Goal: Navigation & Orientation: Understand site structure

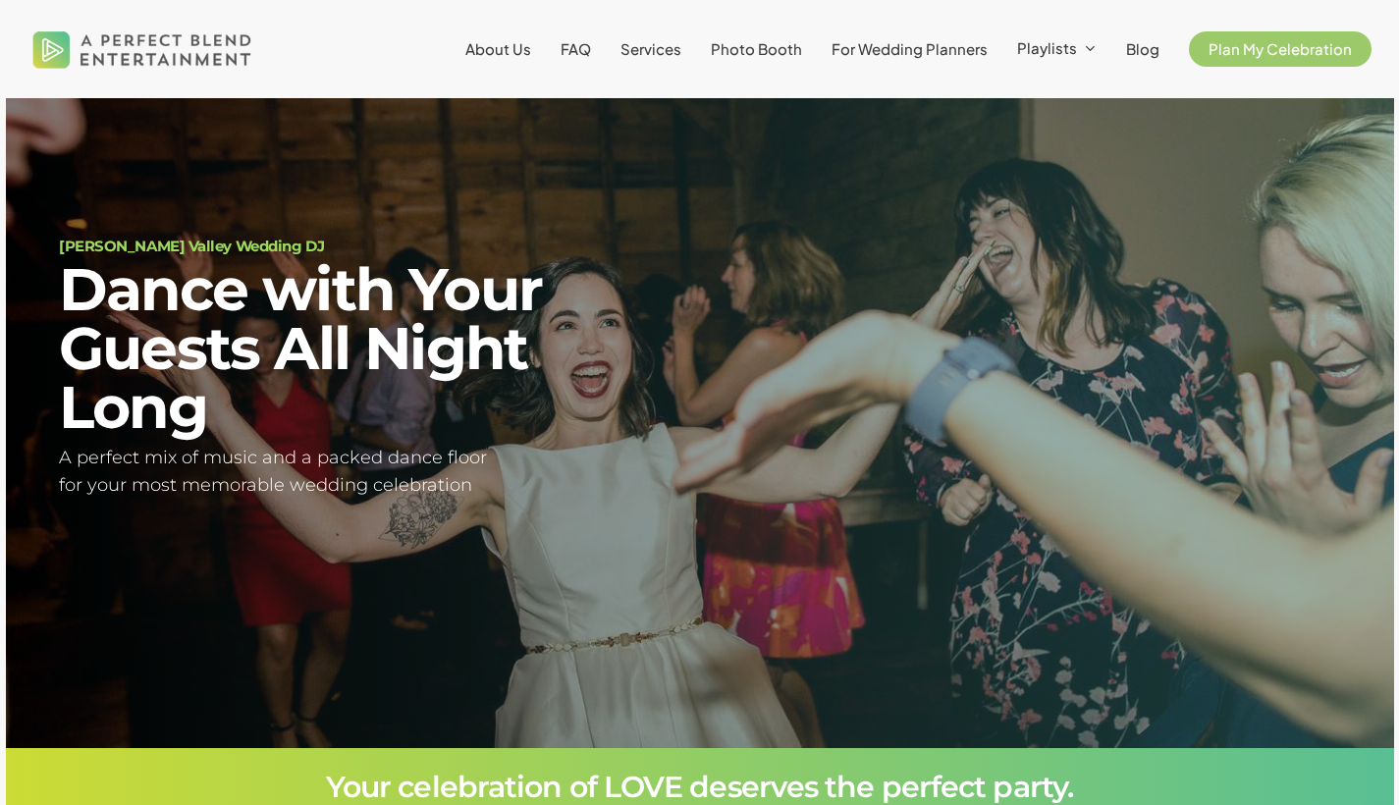
scroll to position [71, 0]
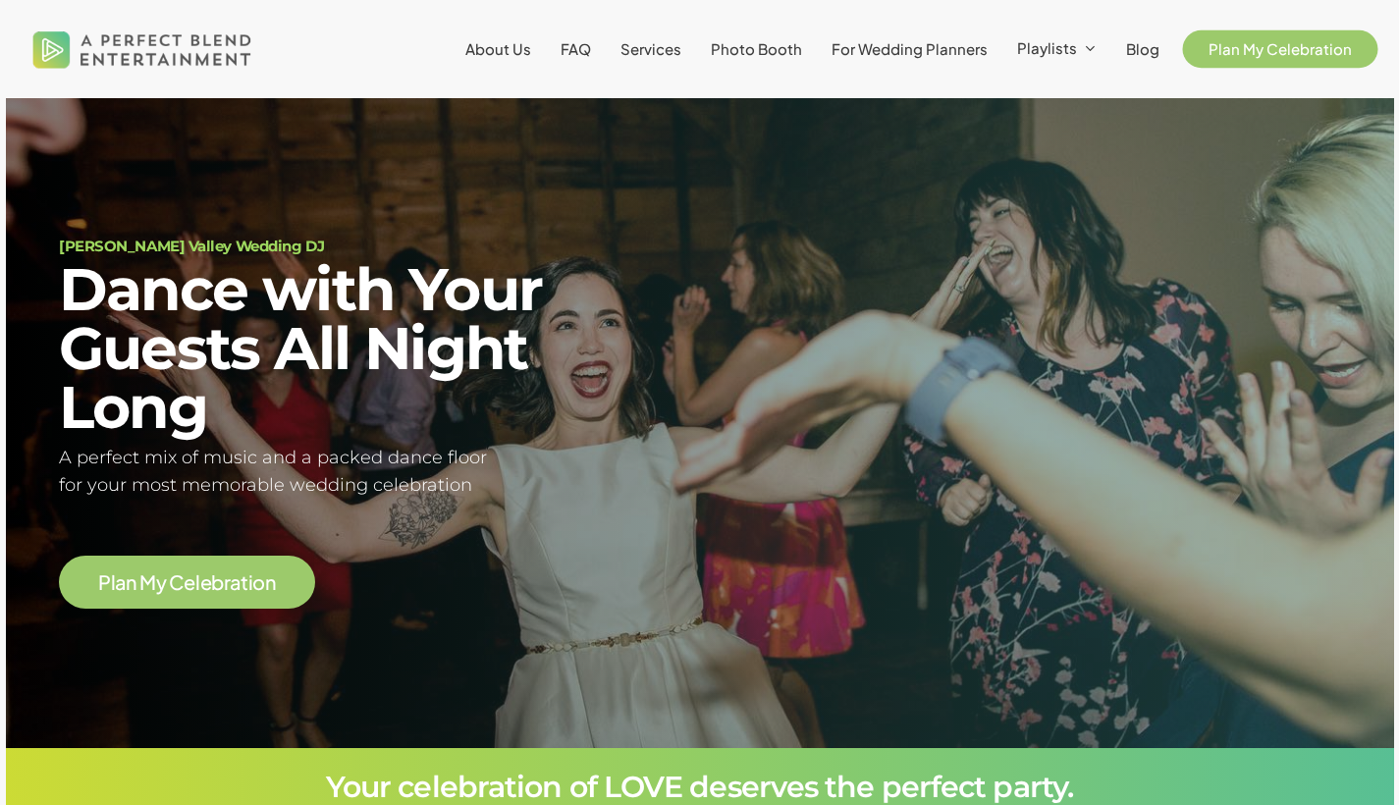
click at [1259, 54] on span "Plan My Celebration" at bounding box center [1279, 48] width 143 height 19
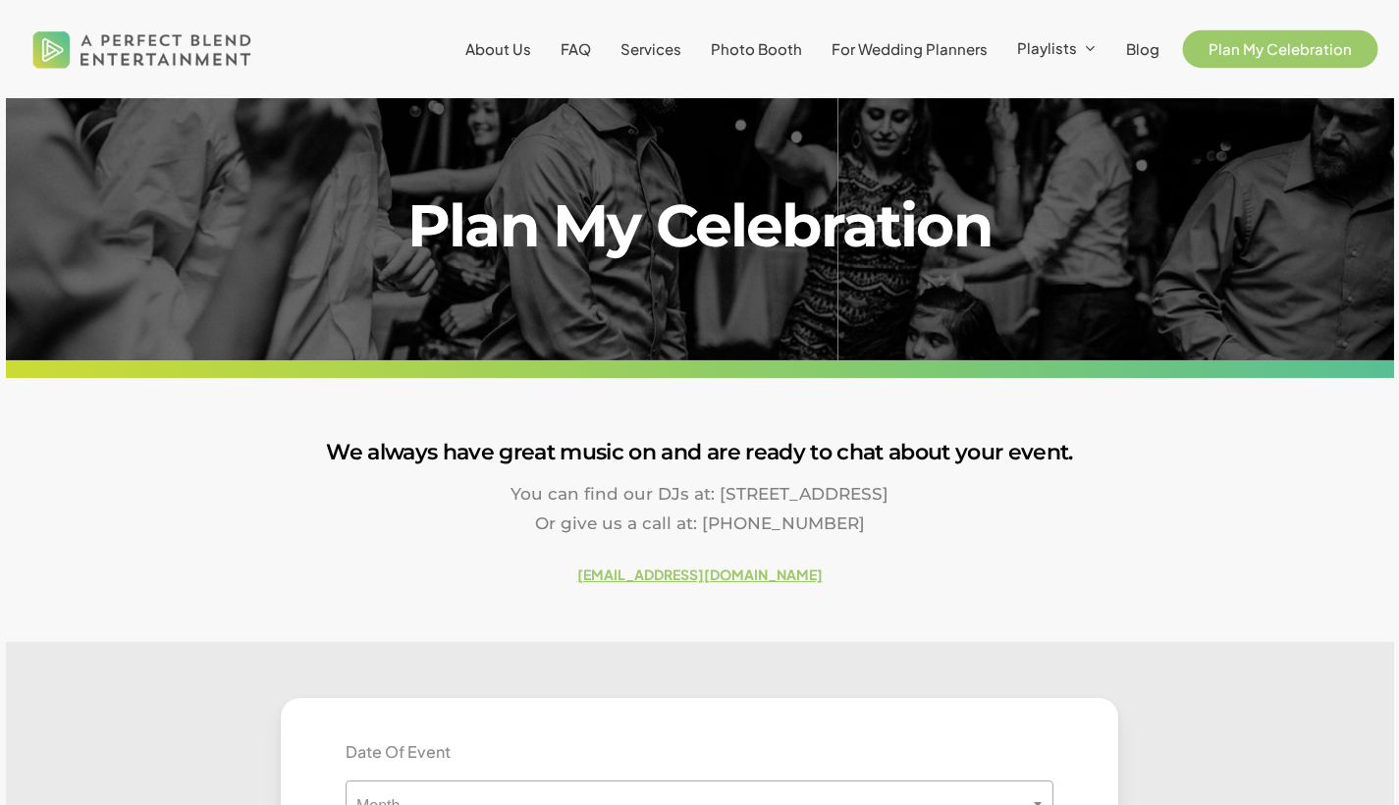
click at [1278, 57] on link "Plan My Celebration" at bounding box center [1280, 49] width 183 height 16
click at [495, 50] on span "About Us" at bounding box center [498, 48] width 66 height 19
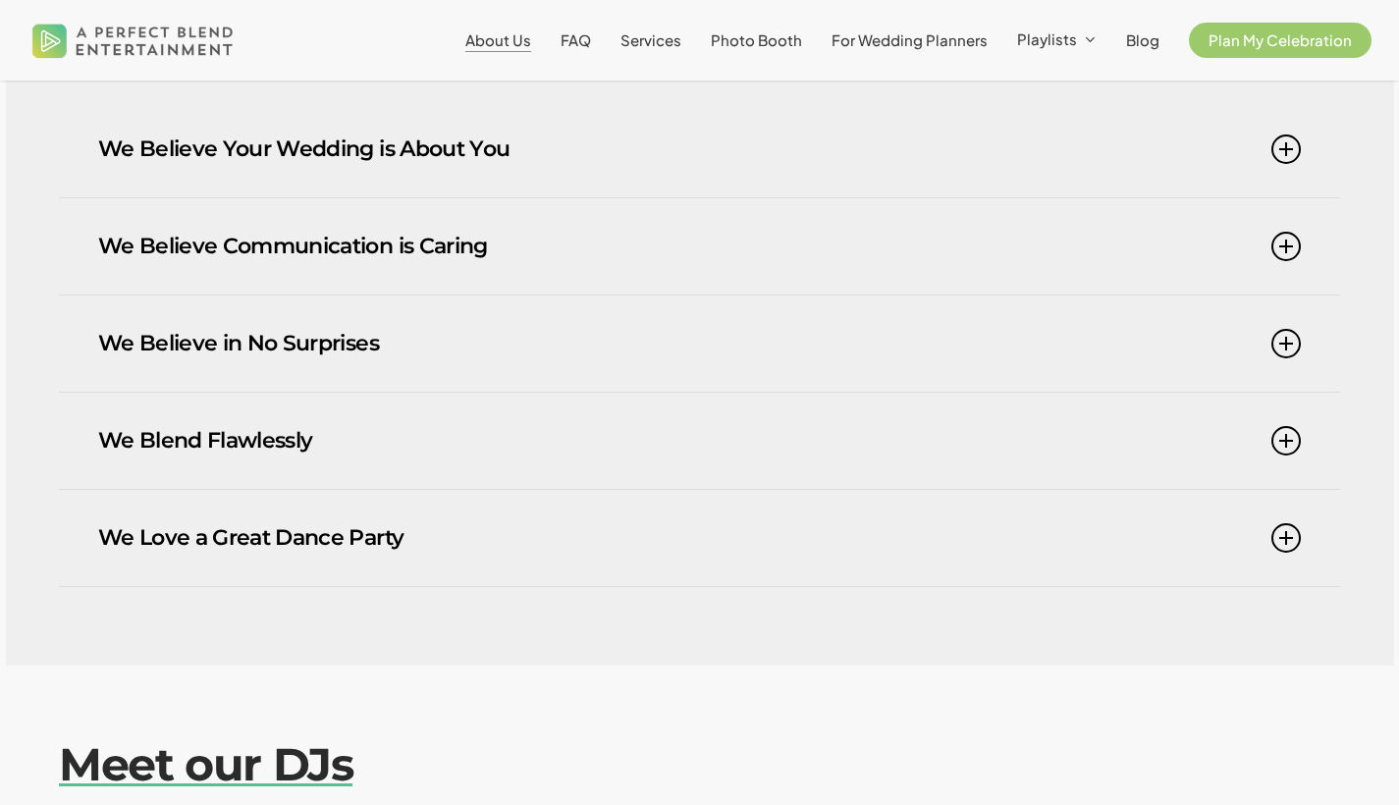
scroll to position [496, 0]
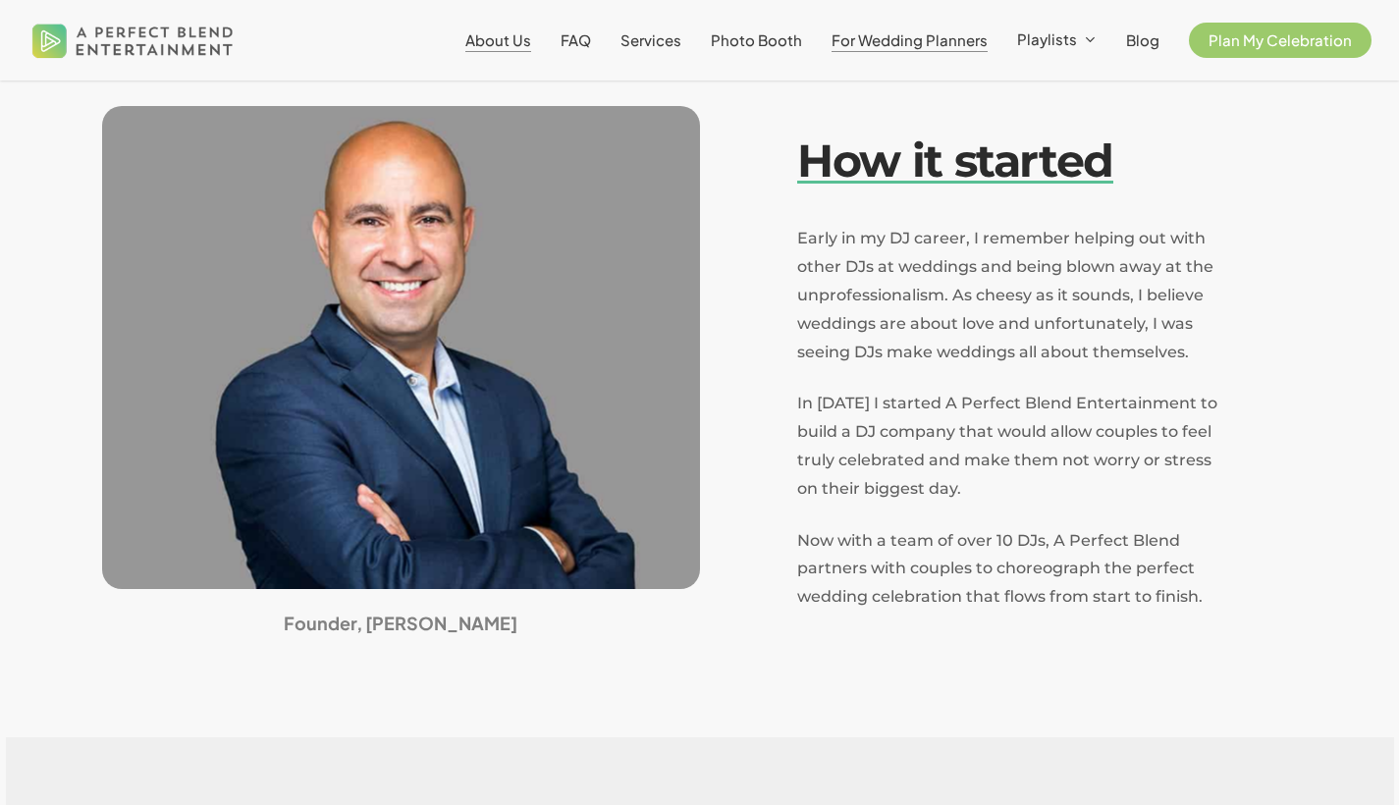
click at [933, 36] on span "For Wedding Planners" at bounding box center [909, 39] width 156 height 19
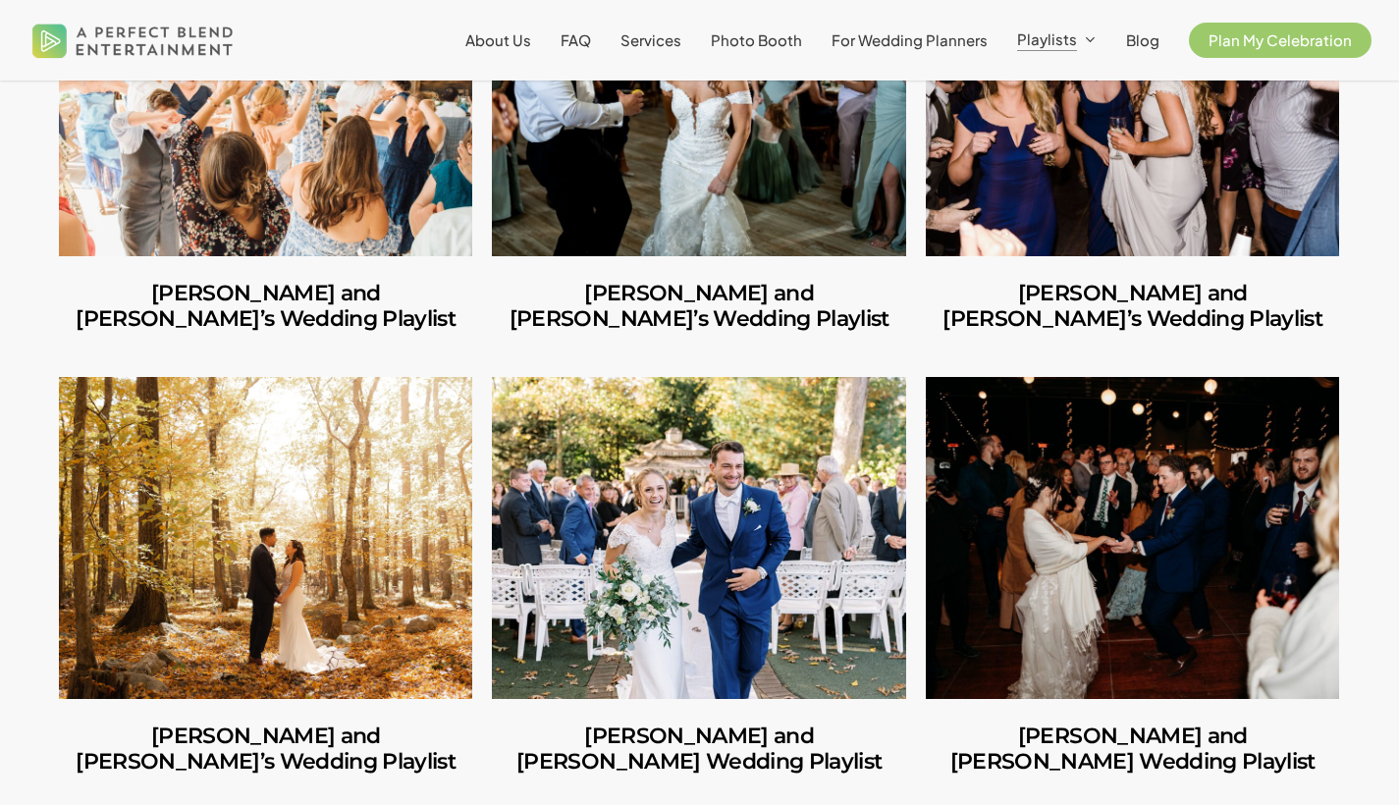
scroll to position [1707, 0]
